Goal: Navigation & Orientation: Understand site structure

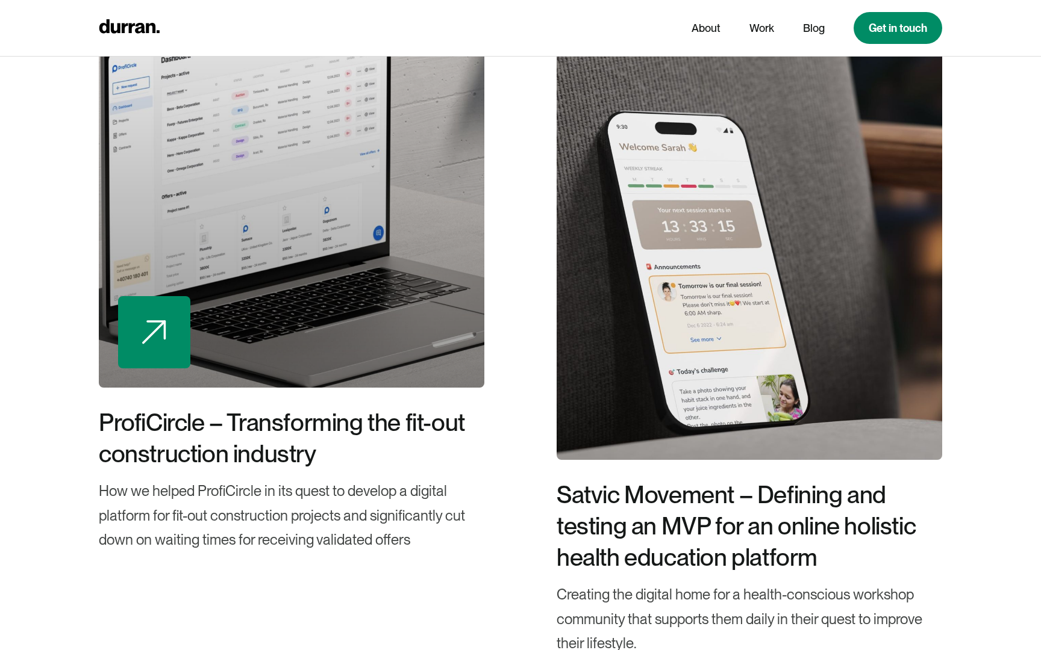
scroll to position [2824, 0]
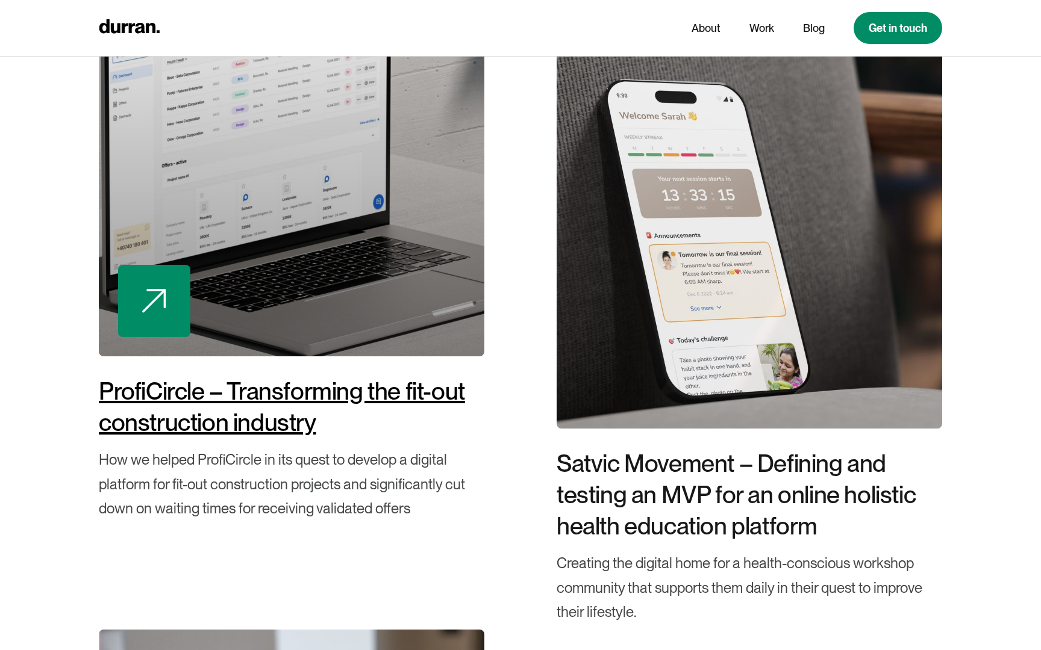
click at [355, 397] on div "ProfiCircle – Transforming the fit-out construction industry" at bounding box center [291, 407] width 385 height 63
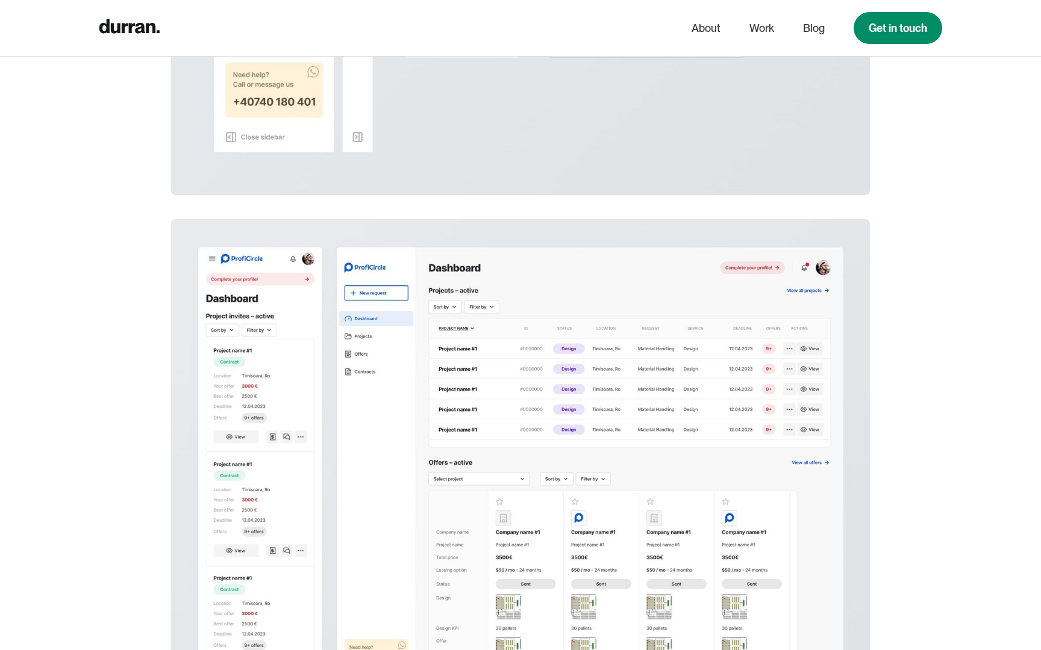
scroll to position [8784, 0]
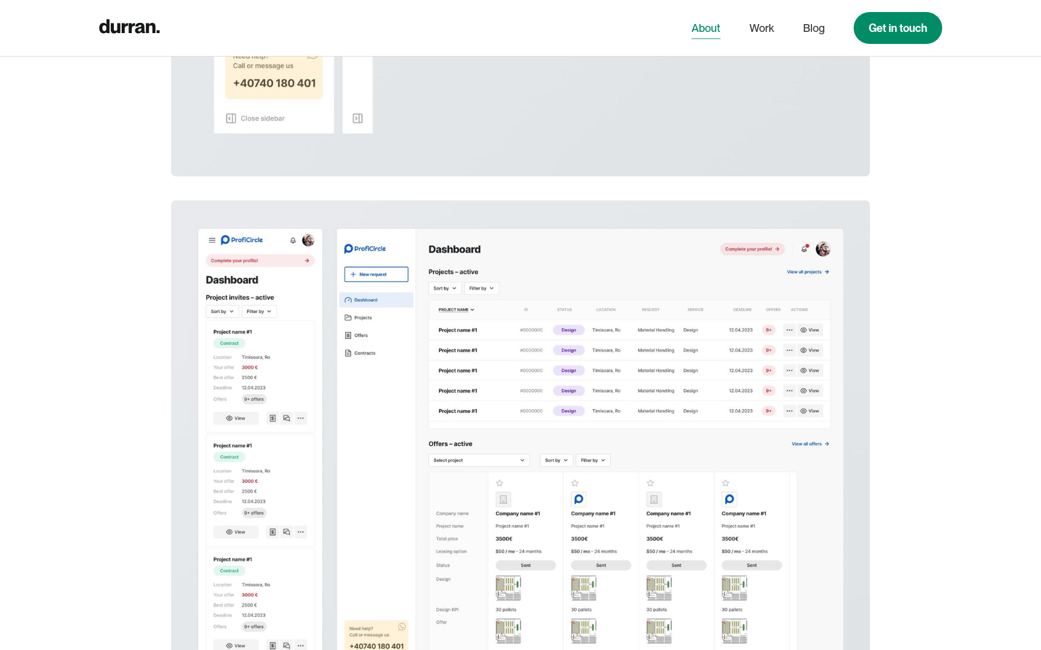
click at [709, 31] on link "About" at bounding box center [705, 28] width 29 height 23
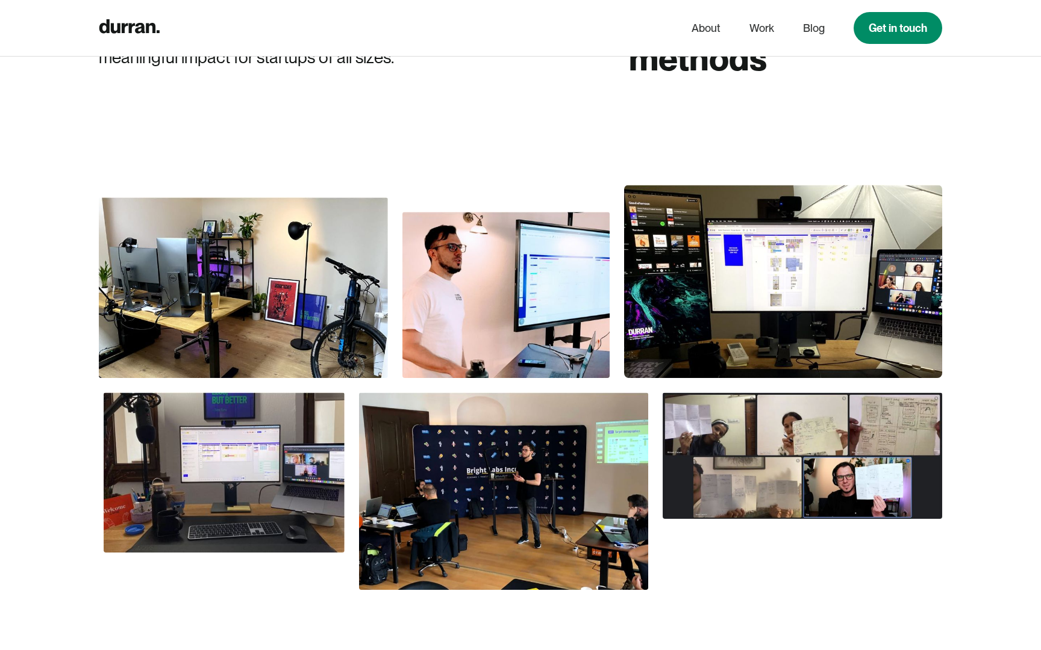
scroll to position [662, 0]
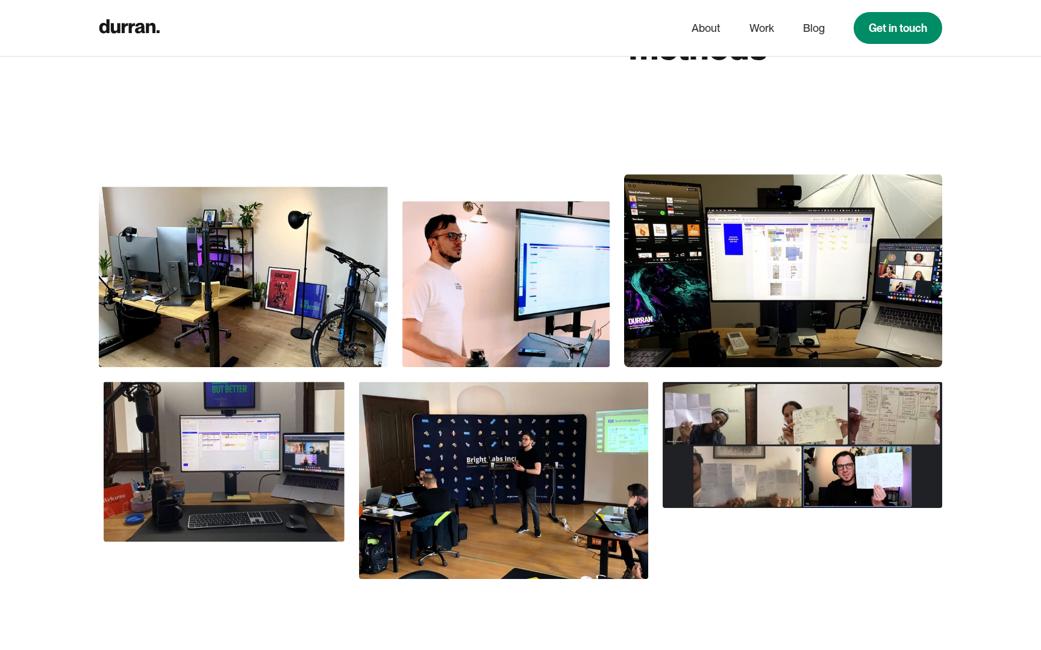
click at [777, 464] on img at bounding box center [801, 445] width 279 height 127
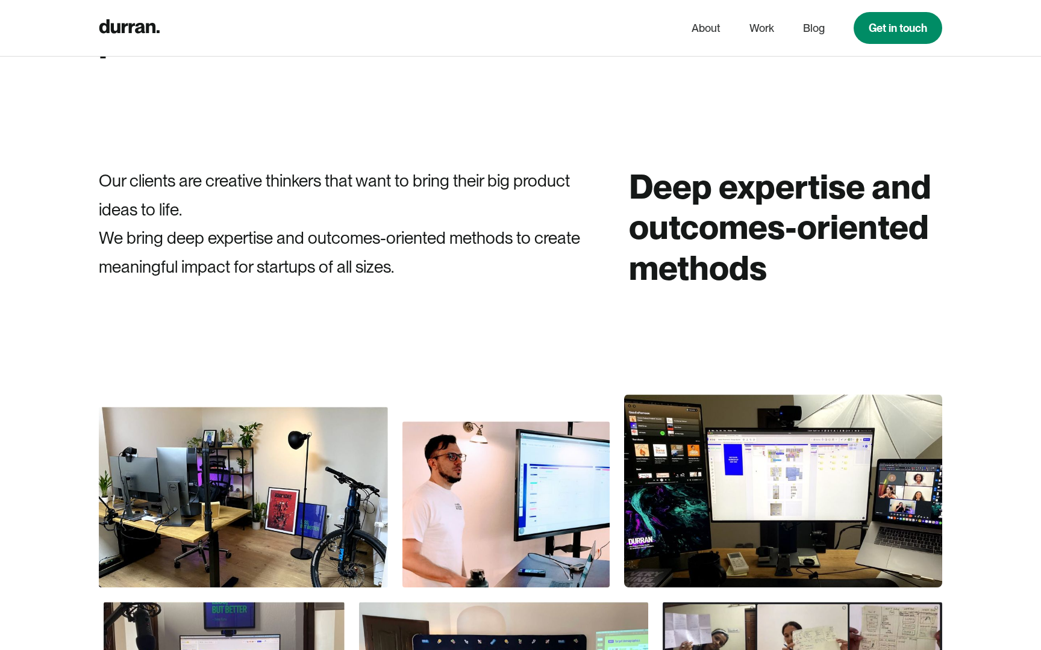
scroll to position [513, 0]
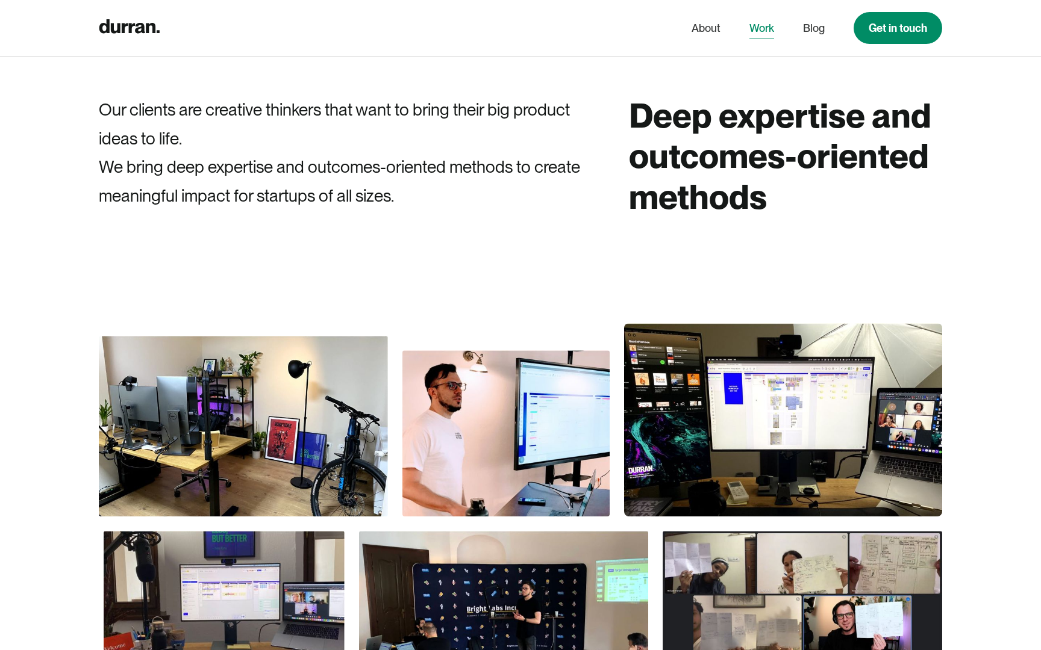
click at [756, 32] on link "Work" at bounding box center [761, 28] width 25 height 23
